Goal: Use online tool/utility: Utilize a website feature to perform a specific function

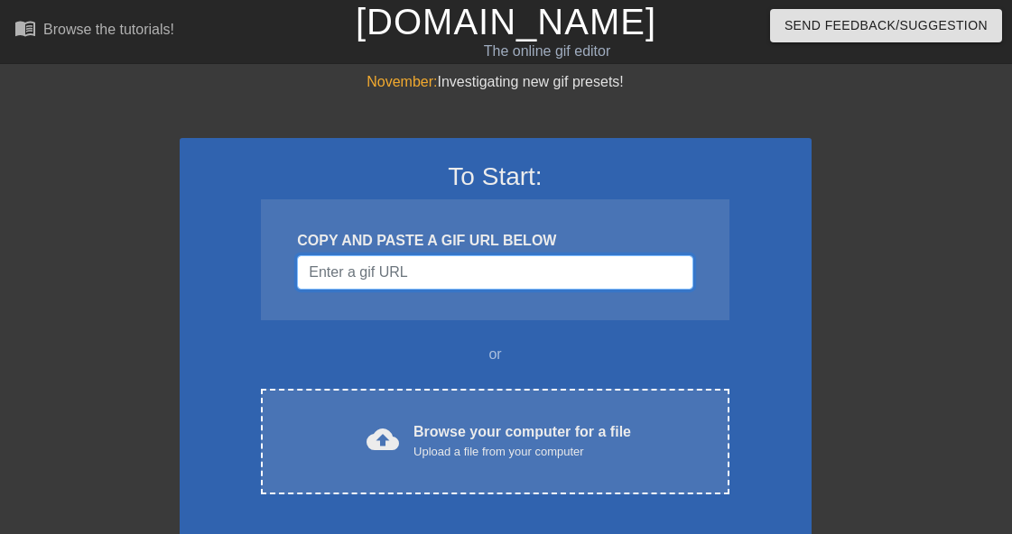
click at [399, 269] on input "Username" at bounding box center [494, 272] width 395 height 34
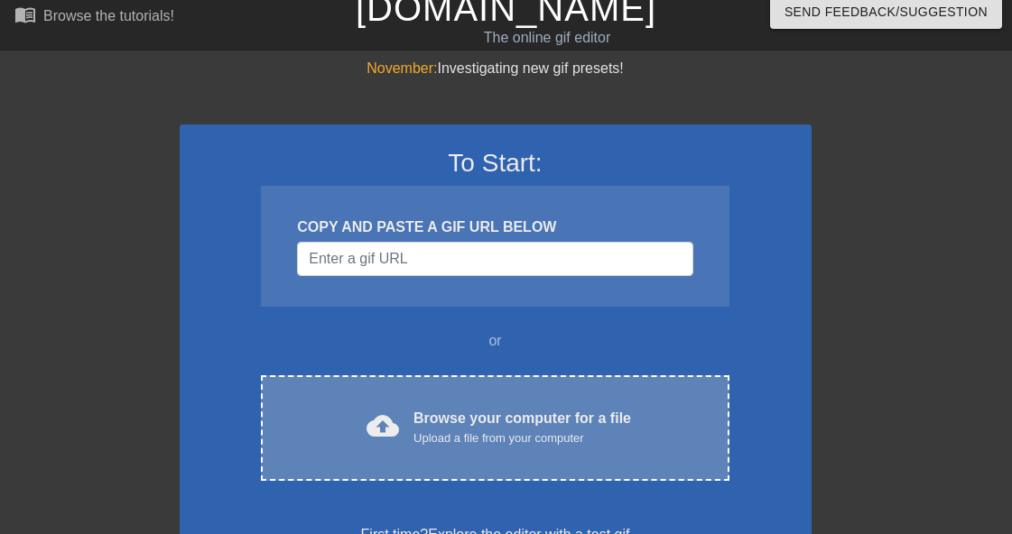
click at [441, 415] on div "Browse your computer for a file Upload a file from your computer" at bounding box center [521, 428] width 217 height 40
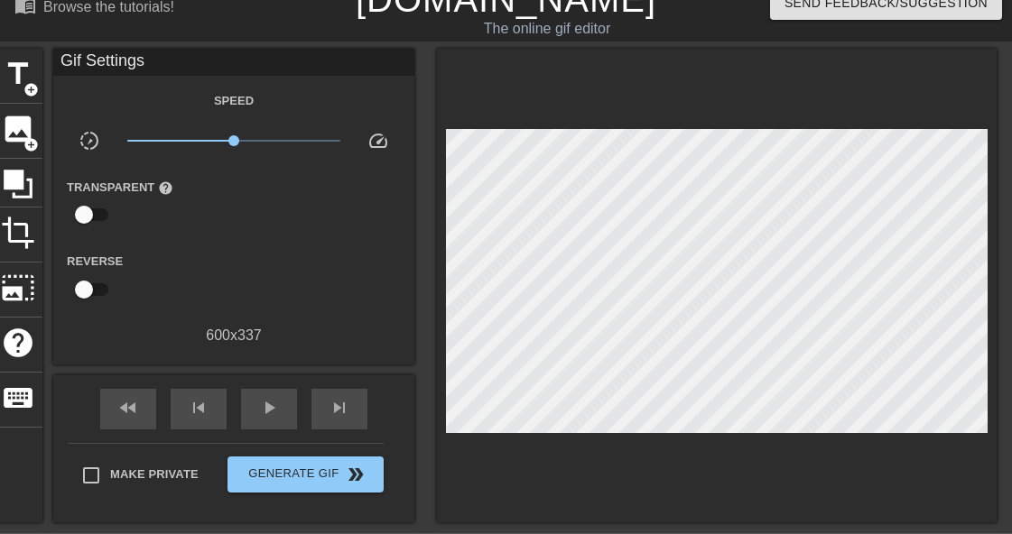
scroll to position [23, 2]
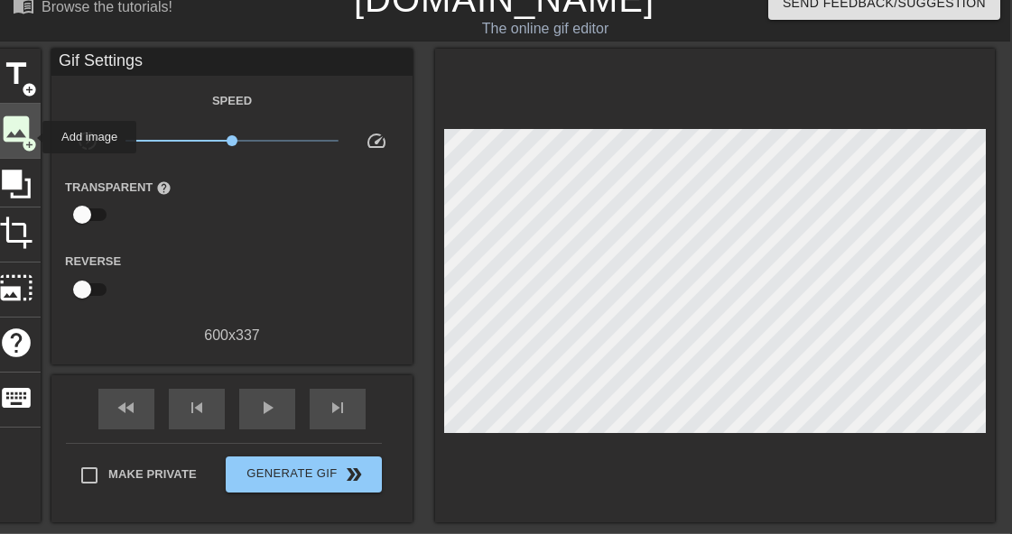
click at [31, 137] on span "add_circle" at bounding box center [29, 144] width 15 height 15
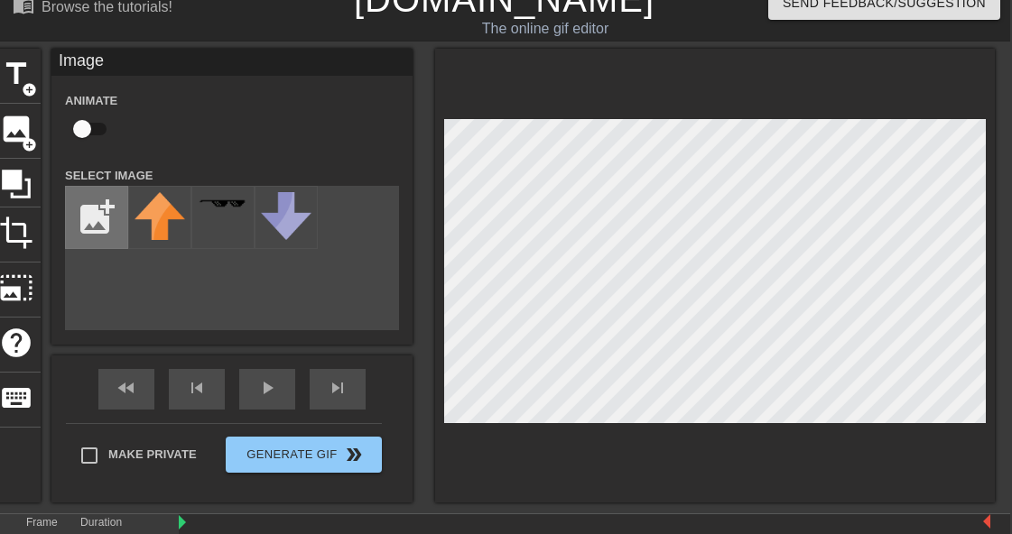
click at [111, 227] on input "file" at bounding box center [96, 217] width 61 height 61
type input "C:\fakepath\Dog Towel.jpeg"
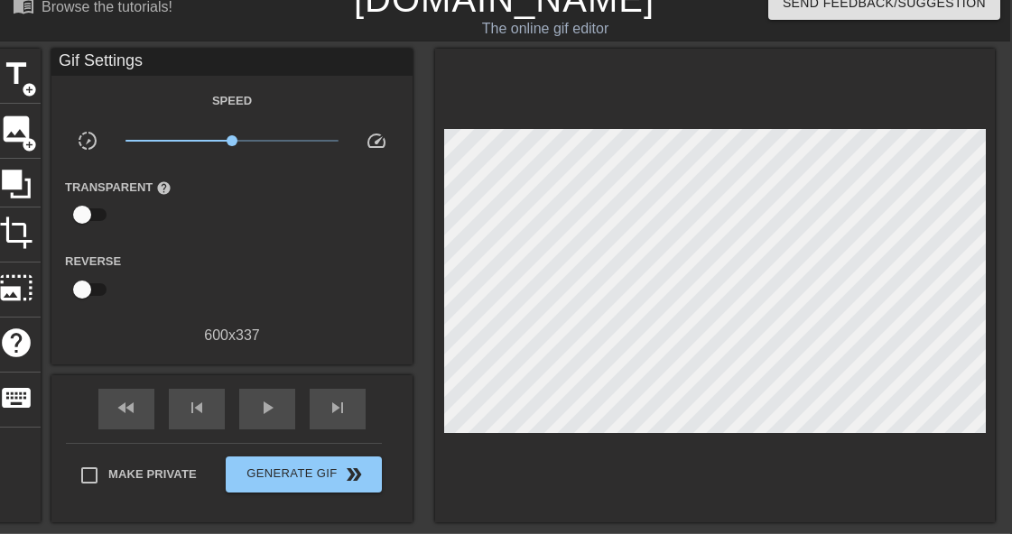
scroll to position [0, 2]
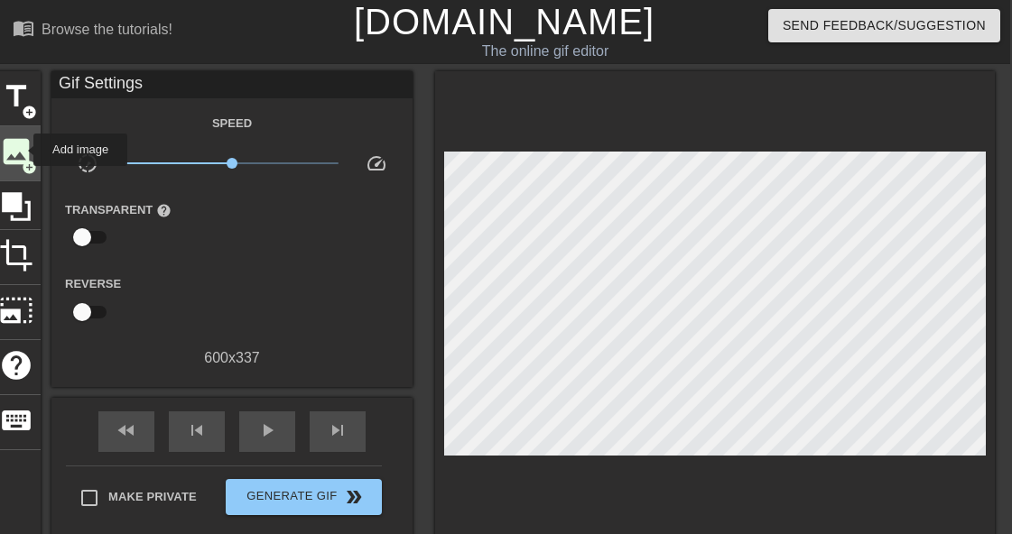
click at [20, 149] on span "image" at bounding box center [16, 151] width 34 height 34
click at [20, 144] on span "image" at bounding box center [16, 151] width 34 height 34
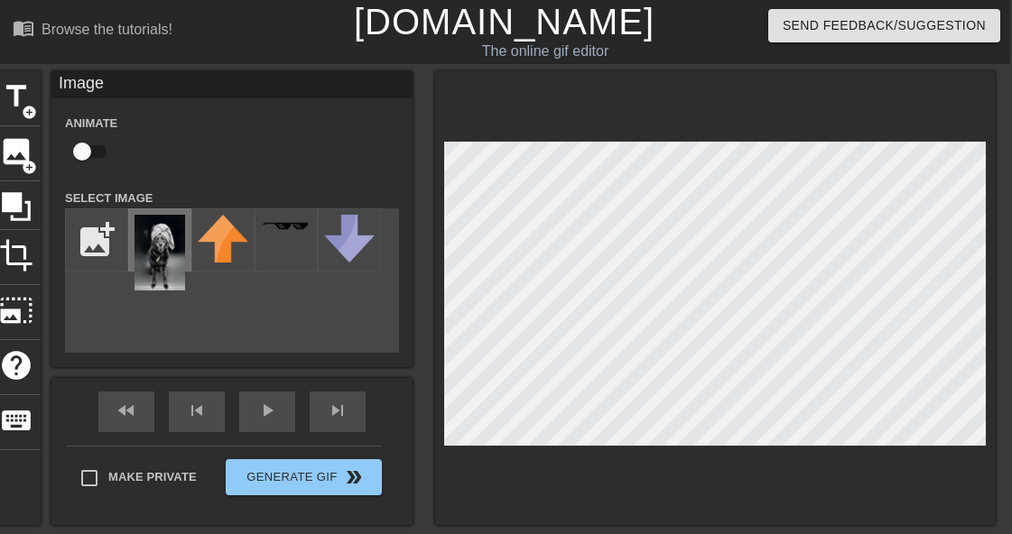
click at [158, 258] on img at bounding box center [159, 253] width 51 height 76
click at [782, 451] on div at bounding box center [715, 298] width 560 height 454
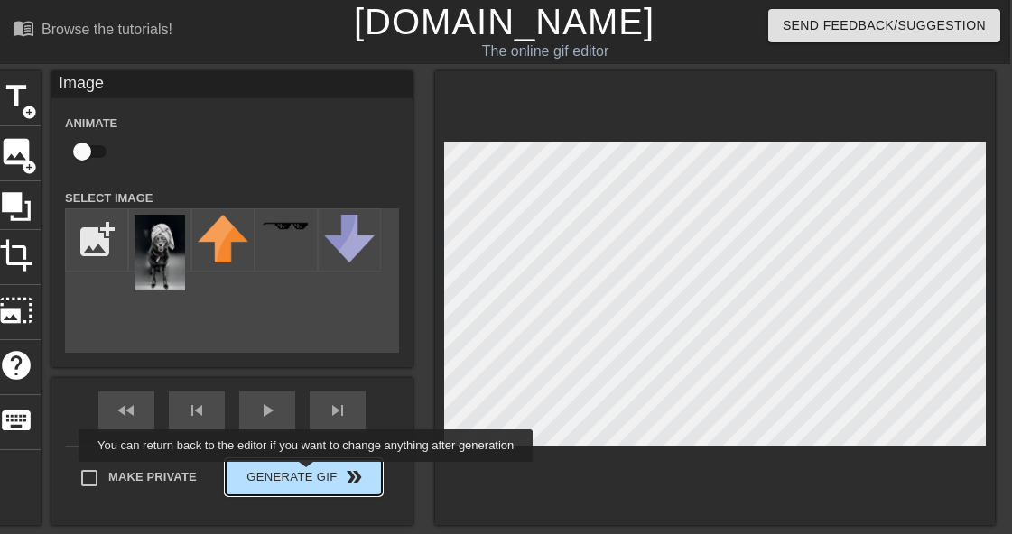
click at [318, 475] on div "Make Private Generate Gif double_arrow" at bounding box center [224, 481] width 316 height 71
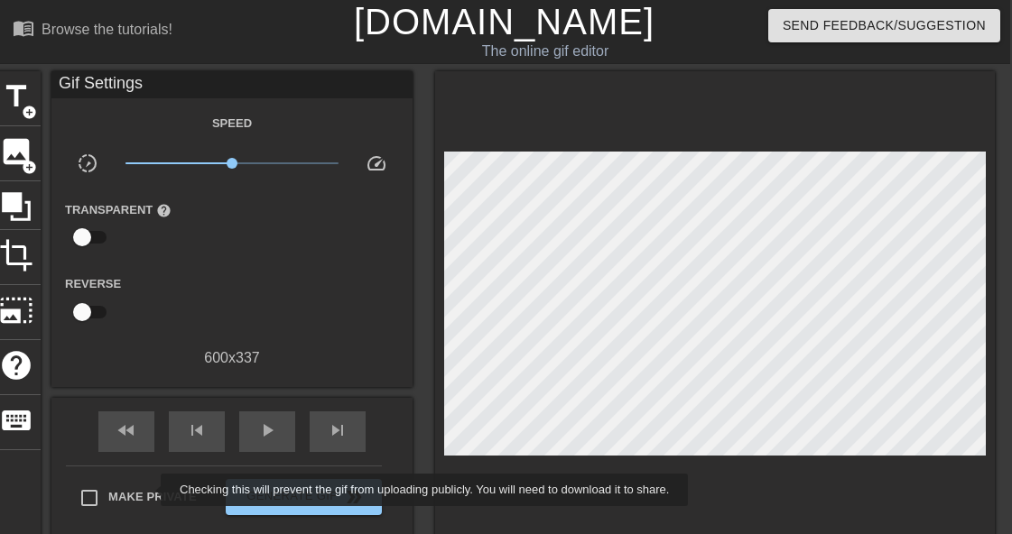
click at [143, 491] on span "Make Private" at bounding box center [152, 497] width 88 height 18
click at [108, 491] on input "Make Private" at bounding box center [89, 498] width 38 height 38
checkbox input "true"
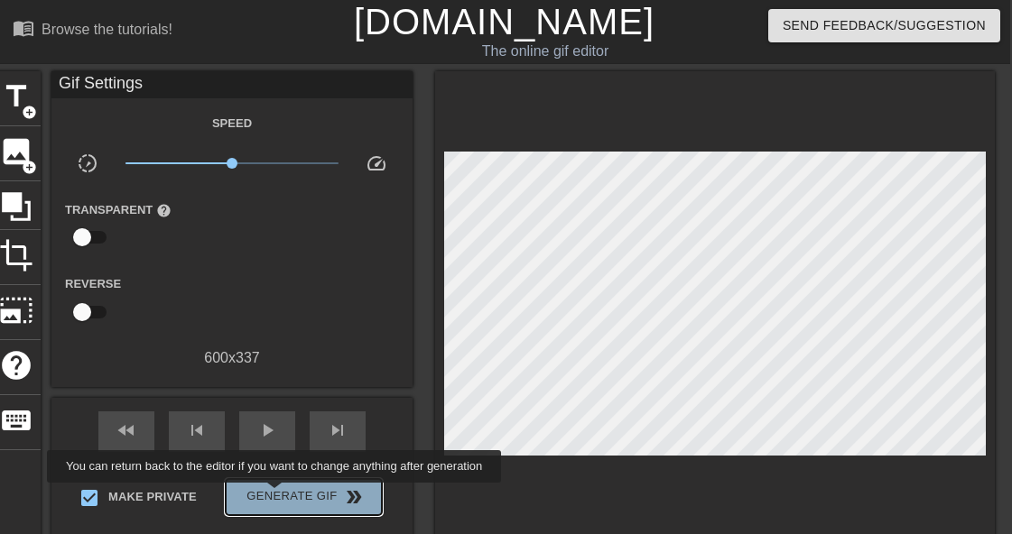
click at [286, 495] on span "Generate Gif double_arrow" at bounding box center [304, 497] width 142 height 22
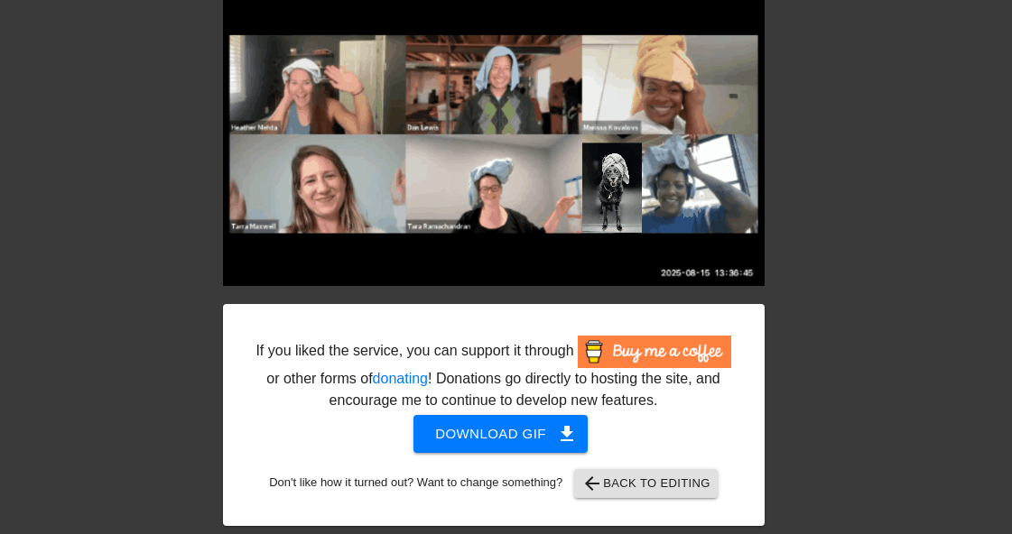
scroll to position [107, 2]
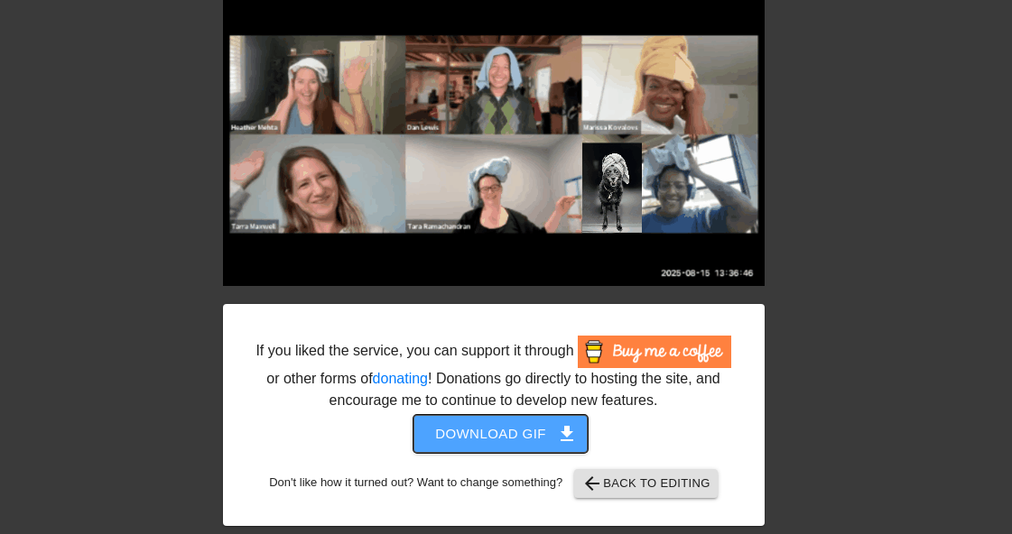
click at [451, 443] on span "Download gif get_app" at bounding box center [500, 433] width 131 height 23
